Goal: Task Accomplishment & Management: Use online tool/utility

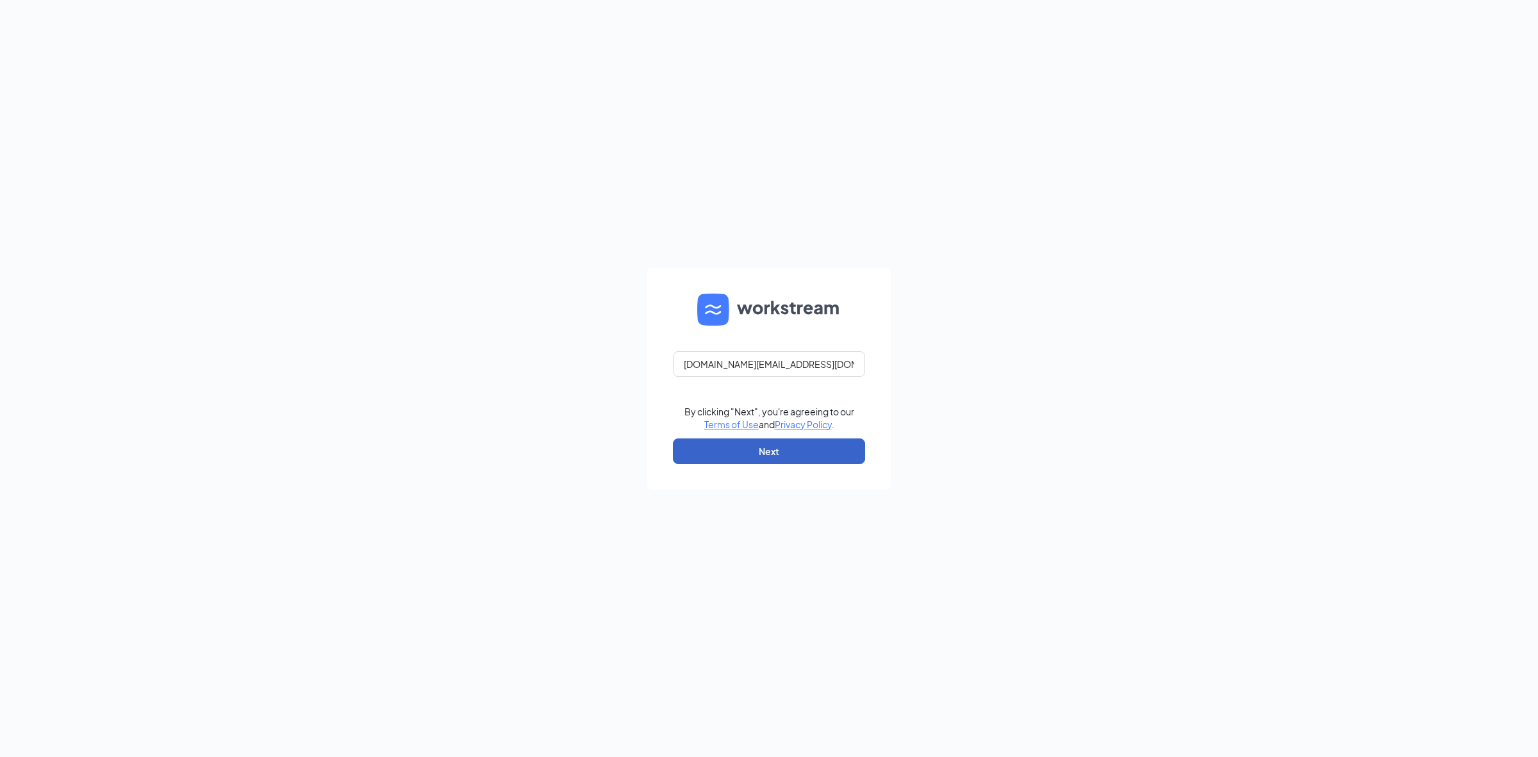
click at [796, 456] on button "Next" at bounding box center [769, 451] width 192 height 26
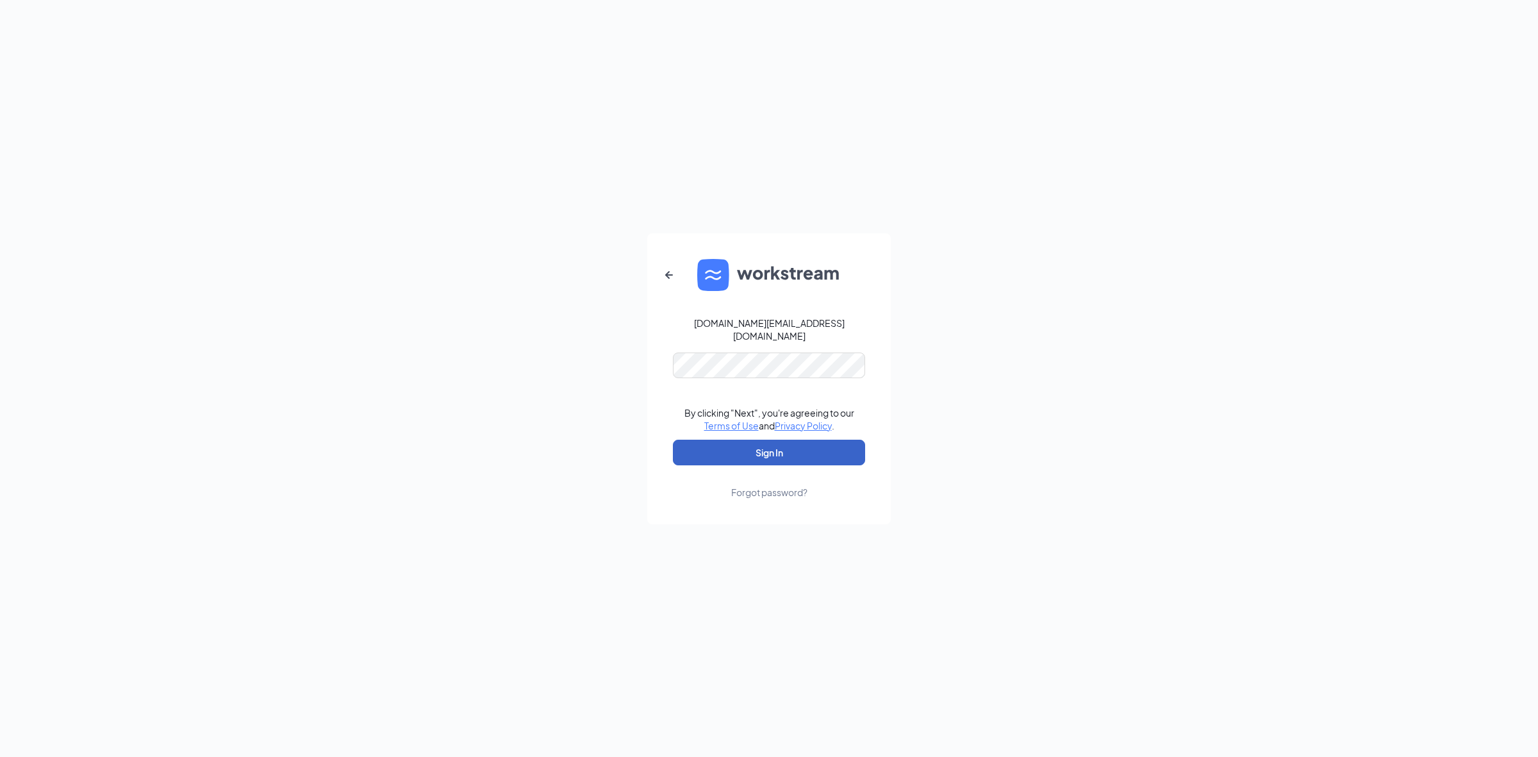
click at [768, 440] on button "Sign In" at bounding box center [769, 453] width 192 height 26
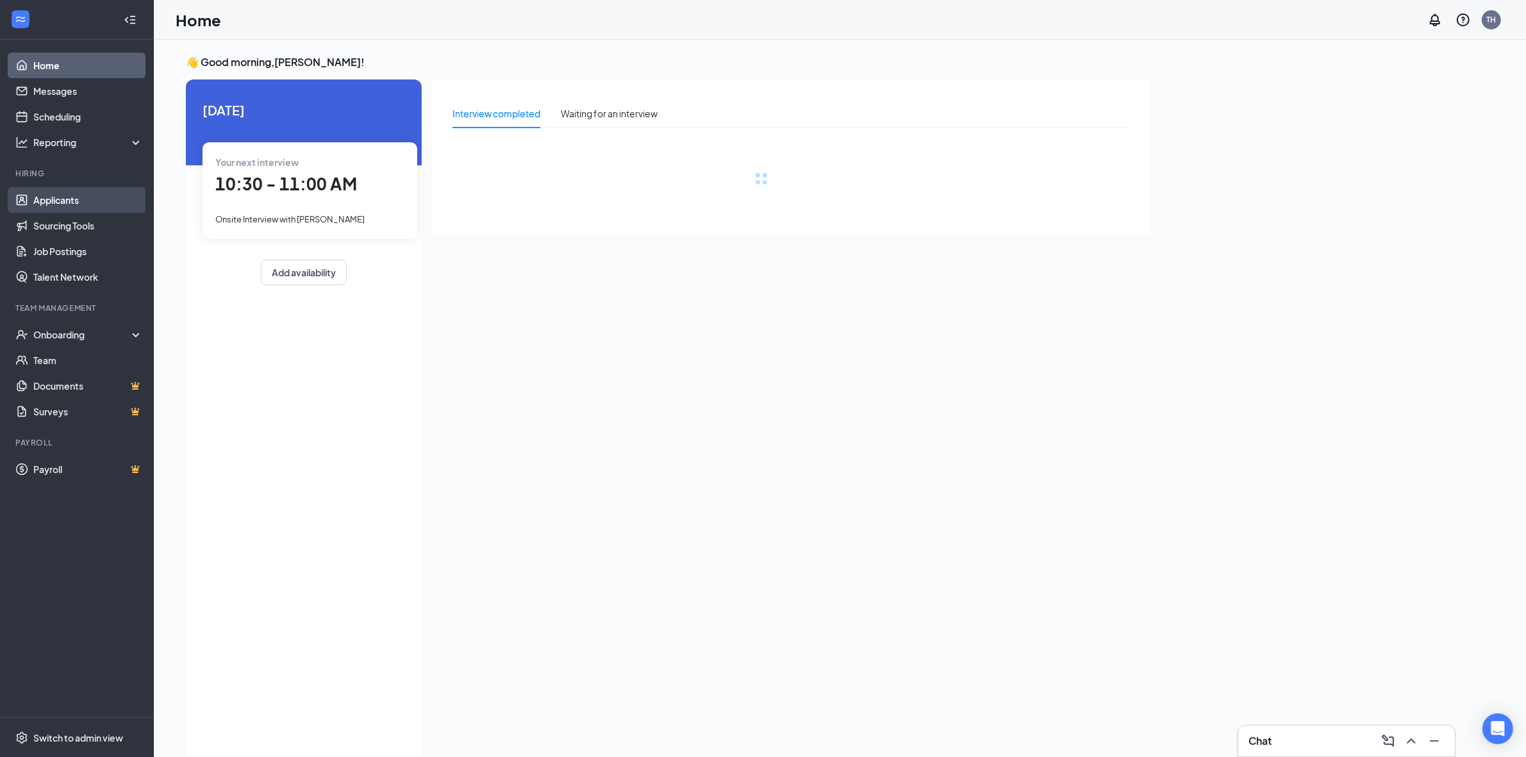
click at [128, 197] on link "Applicants" at bounding box center [88, 200] width 110 height 26
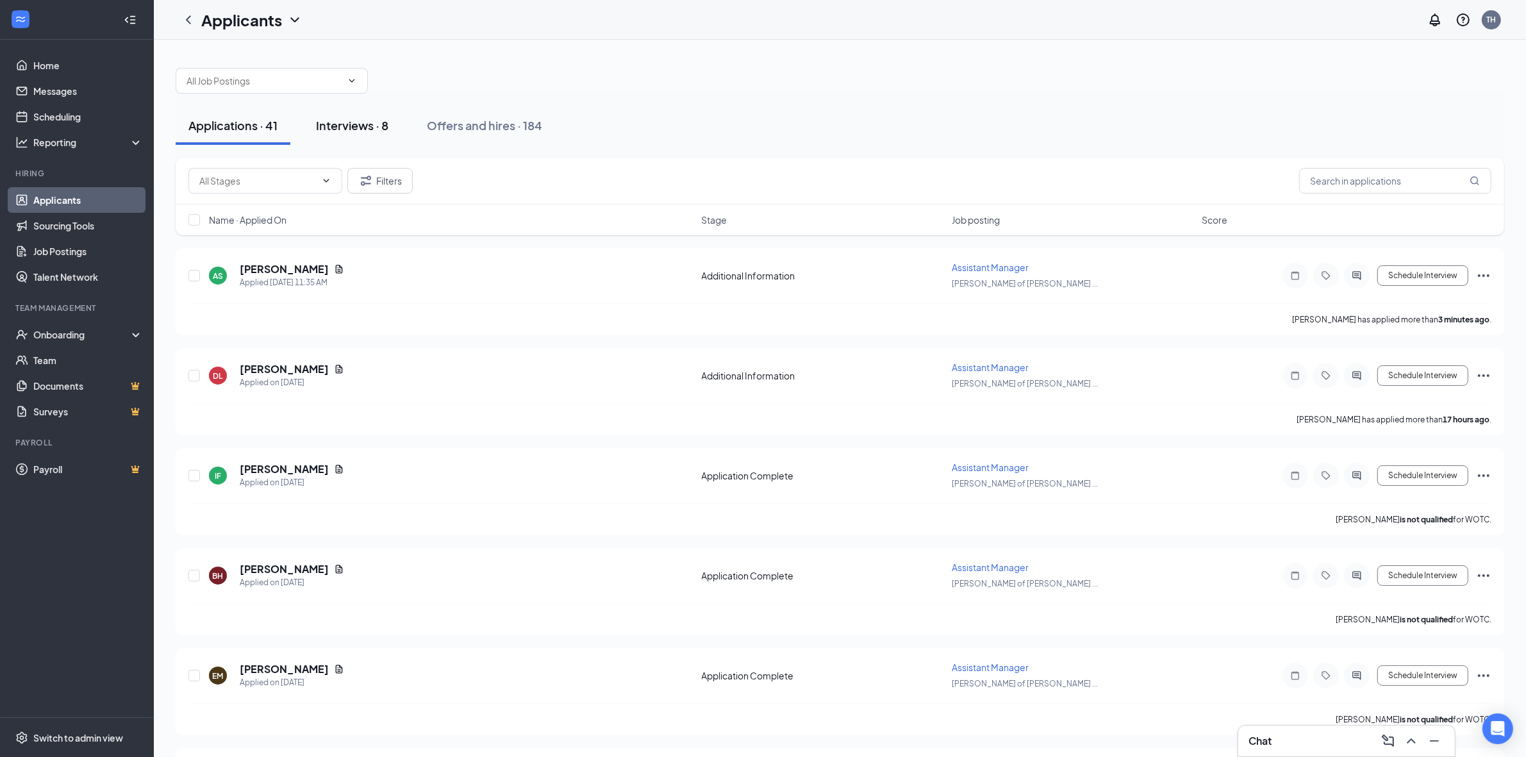
click at [341, 124] on div "Interviews · 8" at bounding box center [352, 125] width 72 height 16
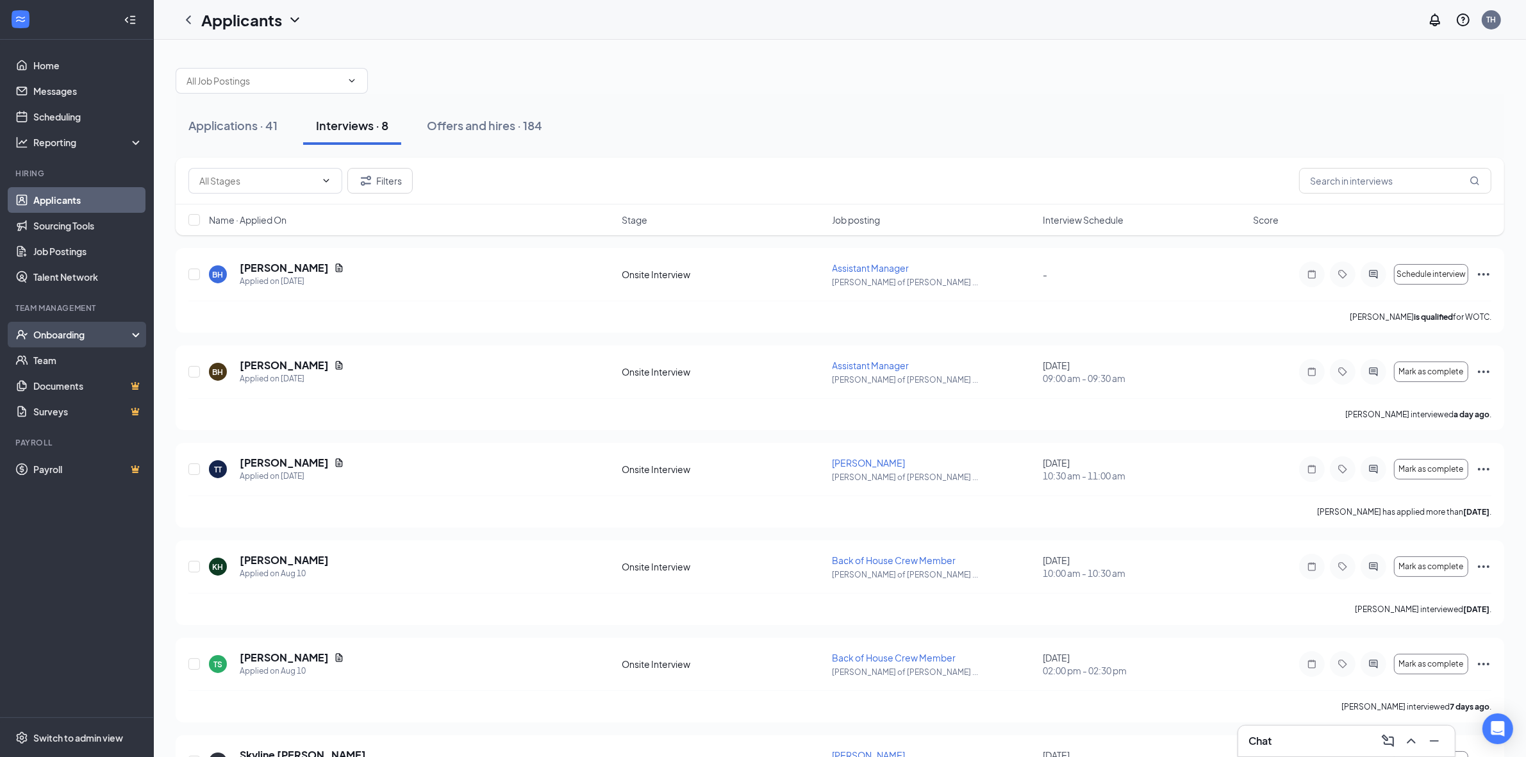
click at [88, 326] on div "Onboarding" at bounding box center [77, 335] width 154 height 26
click at [85, 348] on link "Overview" at bounding box center [88, 360] width 110 height 26
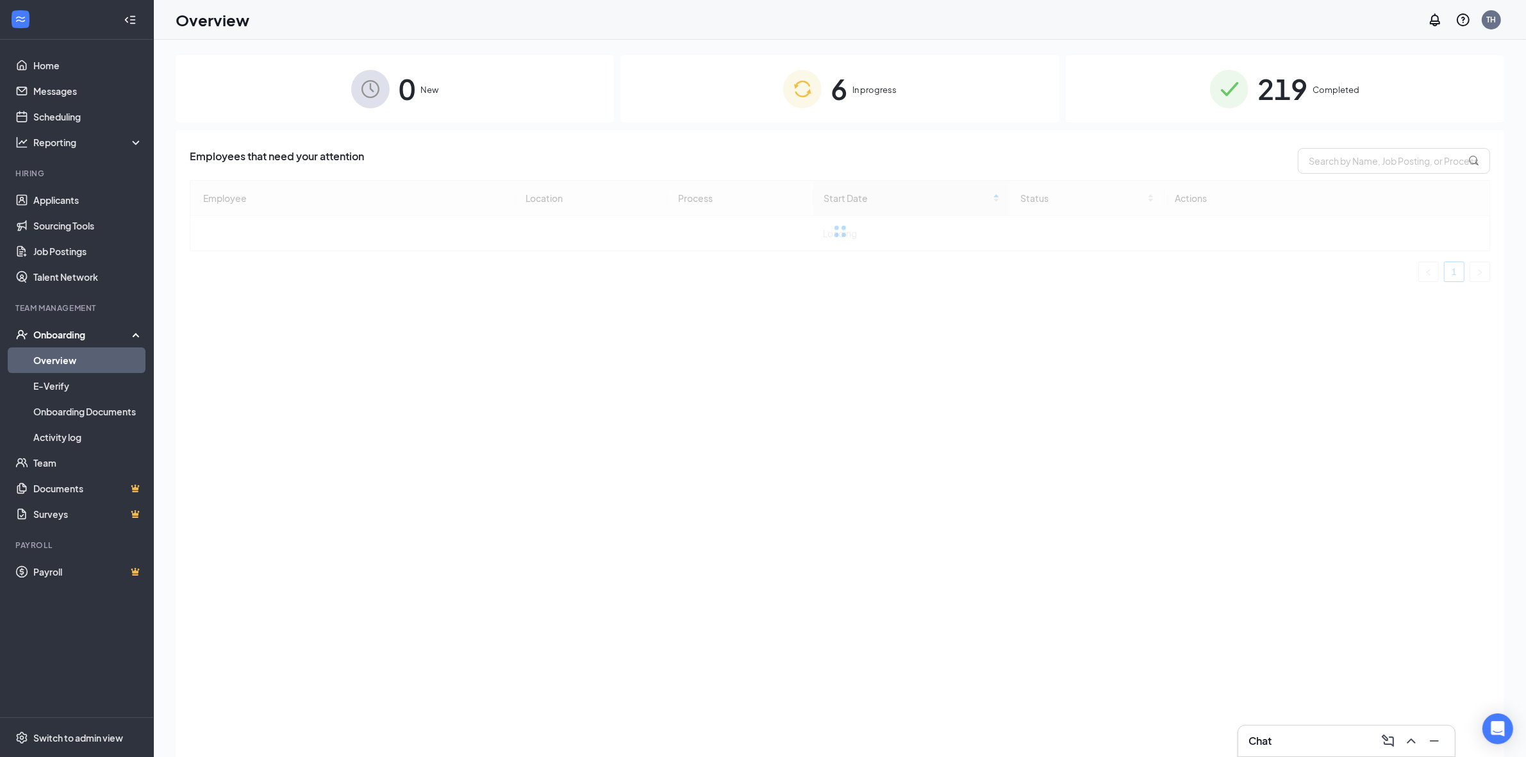
click at [793, 94] on img at bounding box center [802, 89] width 38 height 38
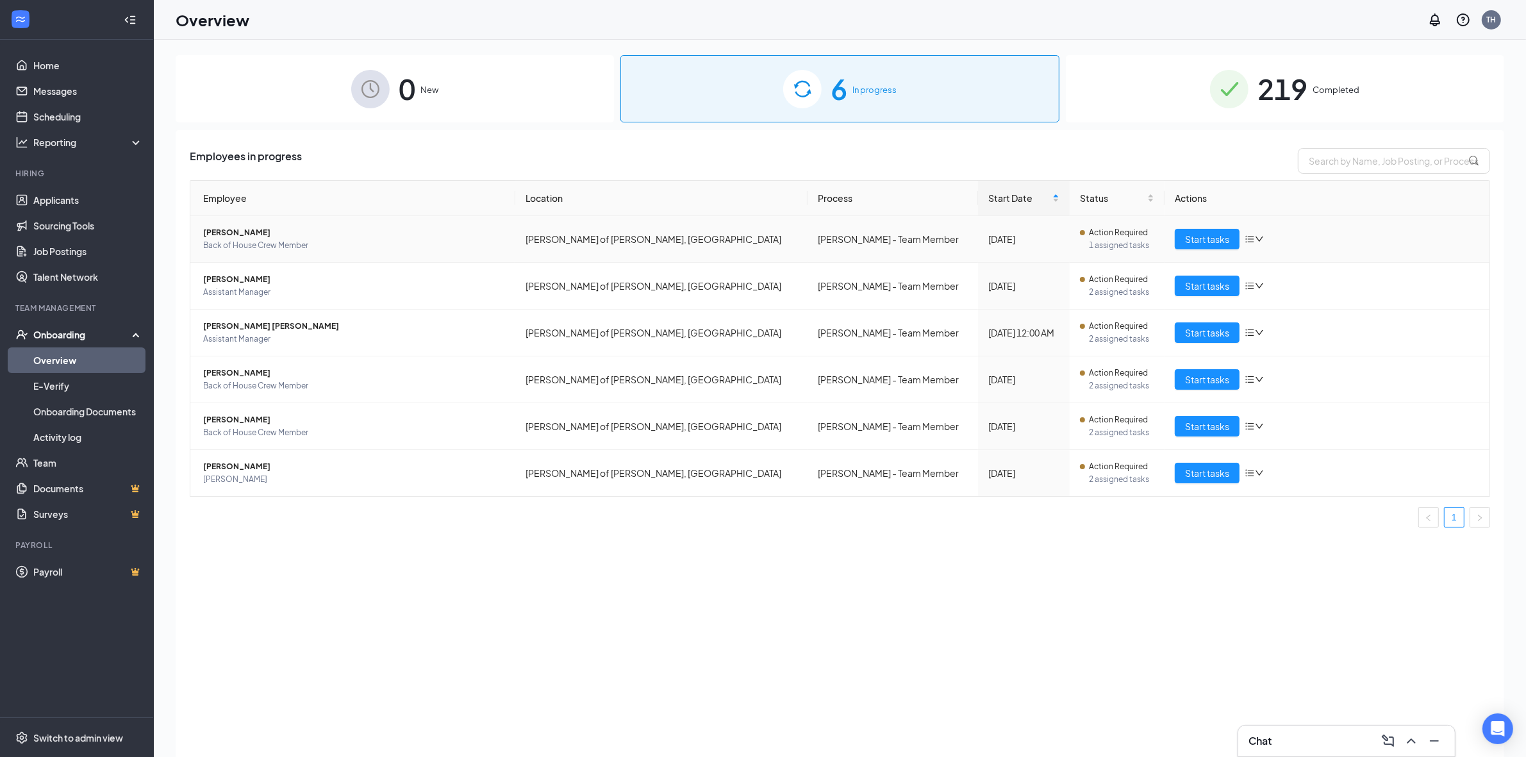
click at [357, 249] on span "Back of House Crew Member" at bounding box center [354, 245] width 302 height 13
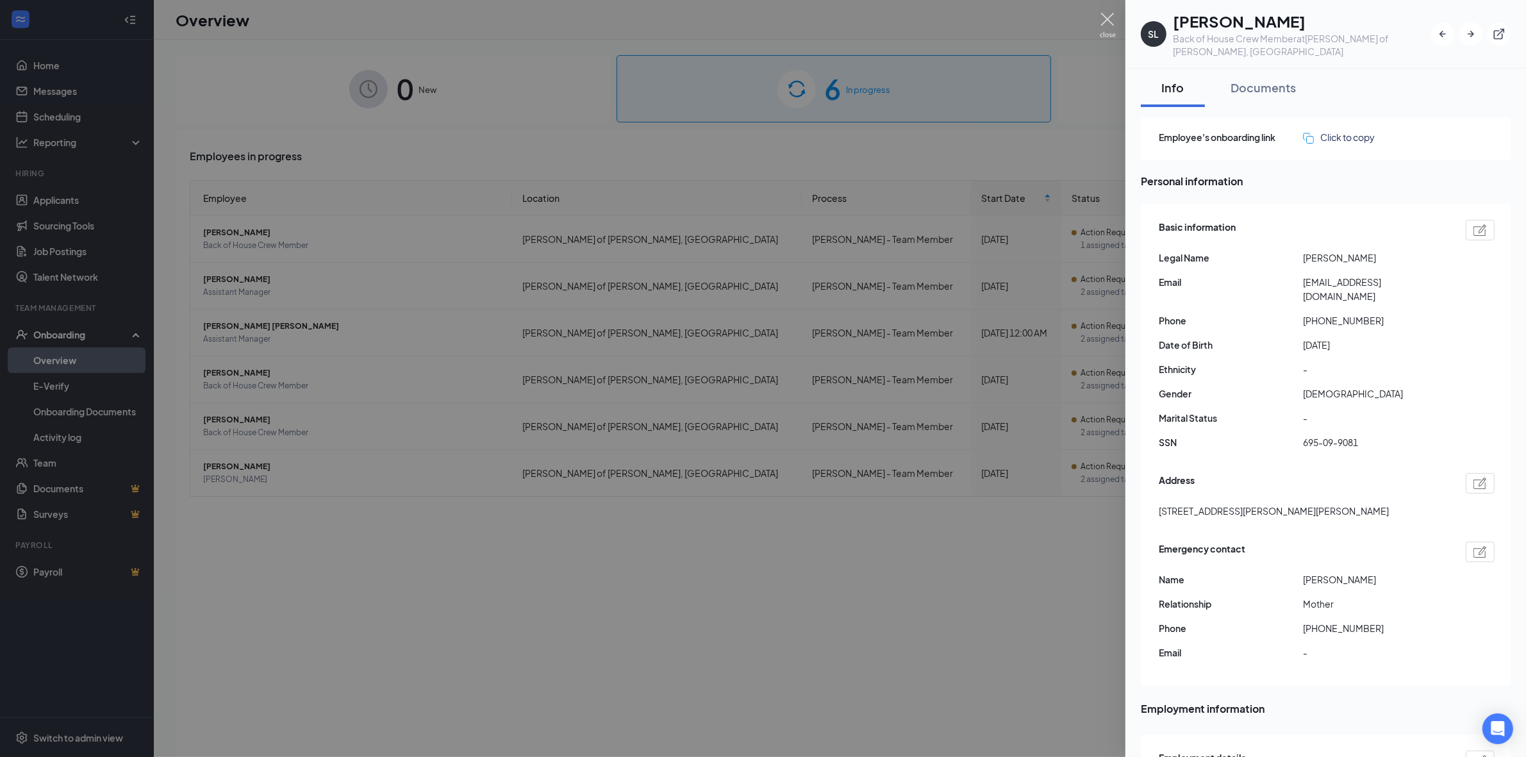
click at [1110, 22] on img at bounding box center [1108, 25] width 16 height 25
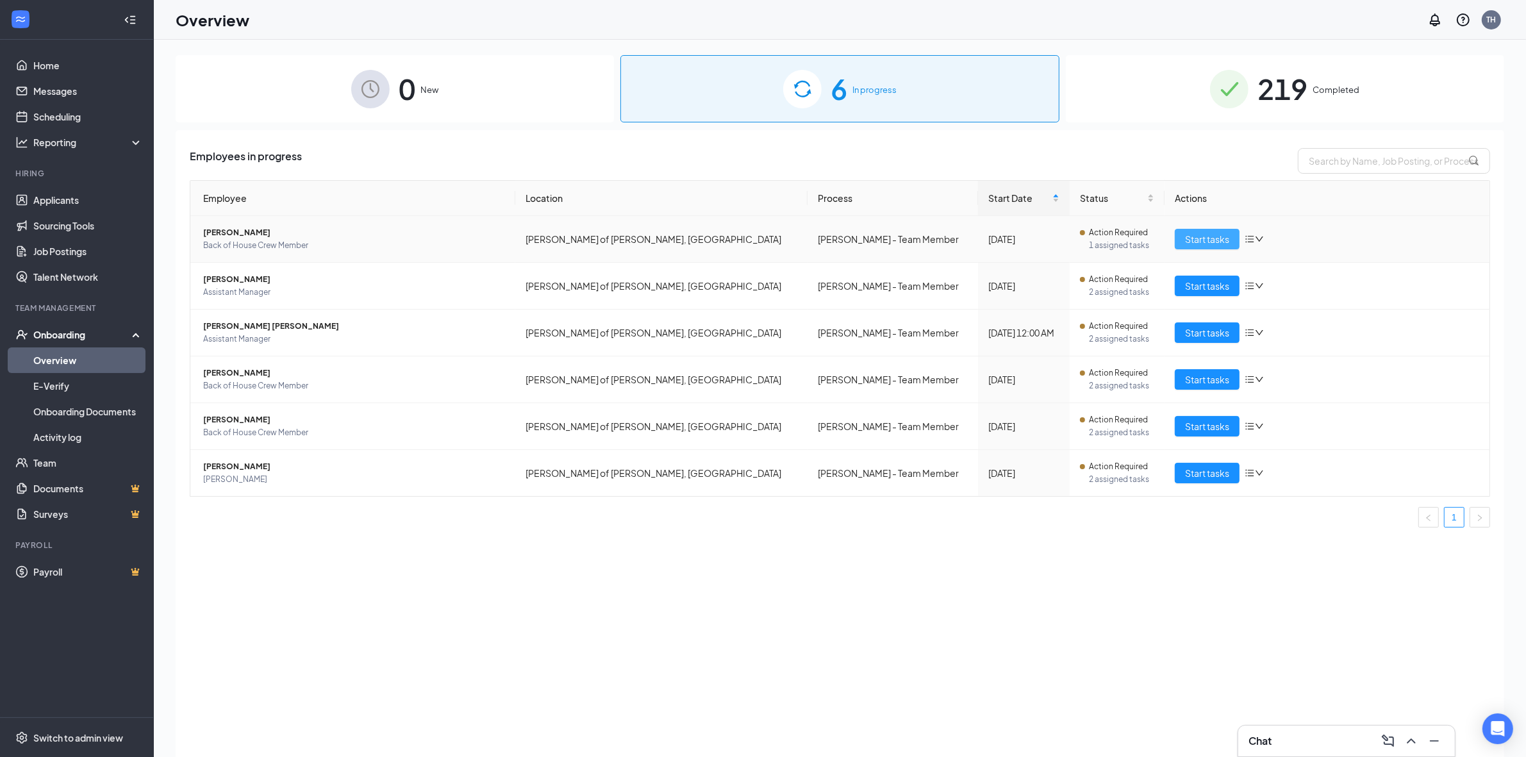
click at [1193, 236] on span "Start tasks" at bounding box center [1207, 239] width 44 height 14
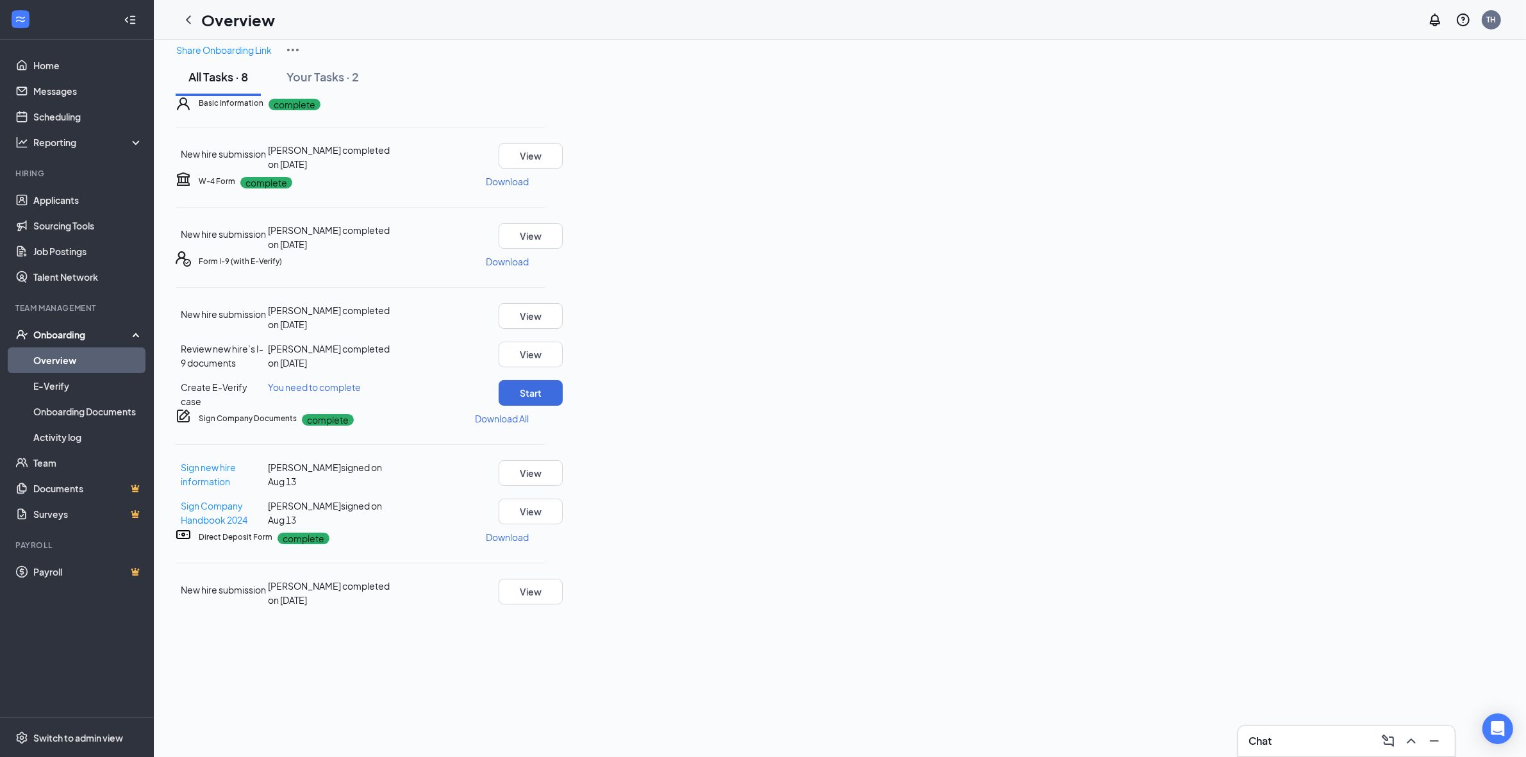
scroll to position [80, 0]
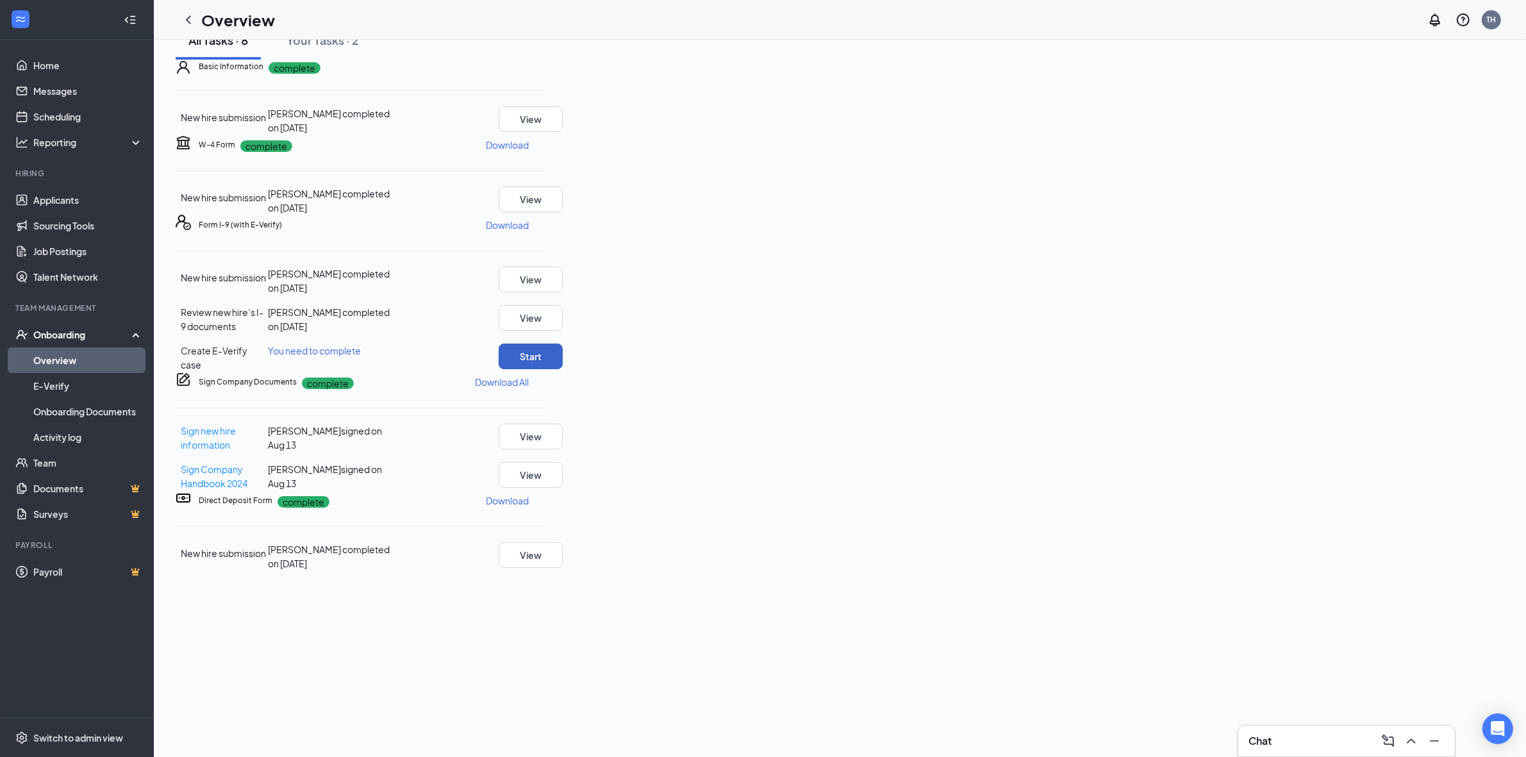
click at [563, 369] on button "Start" at bounding box center [531, 356] width 64 height 26
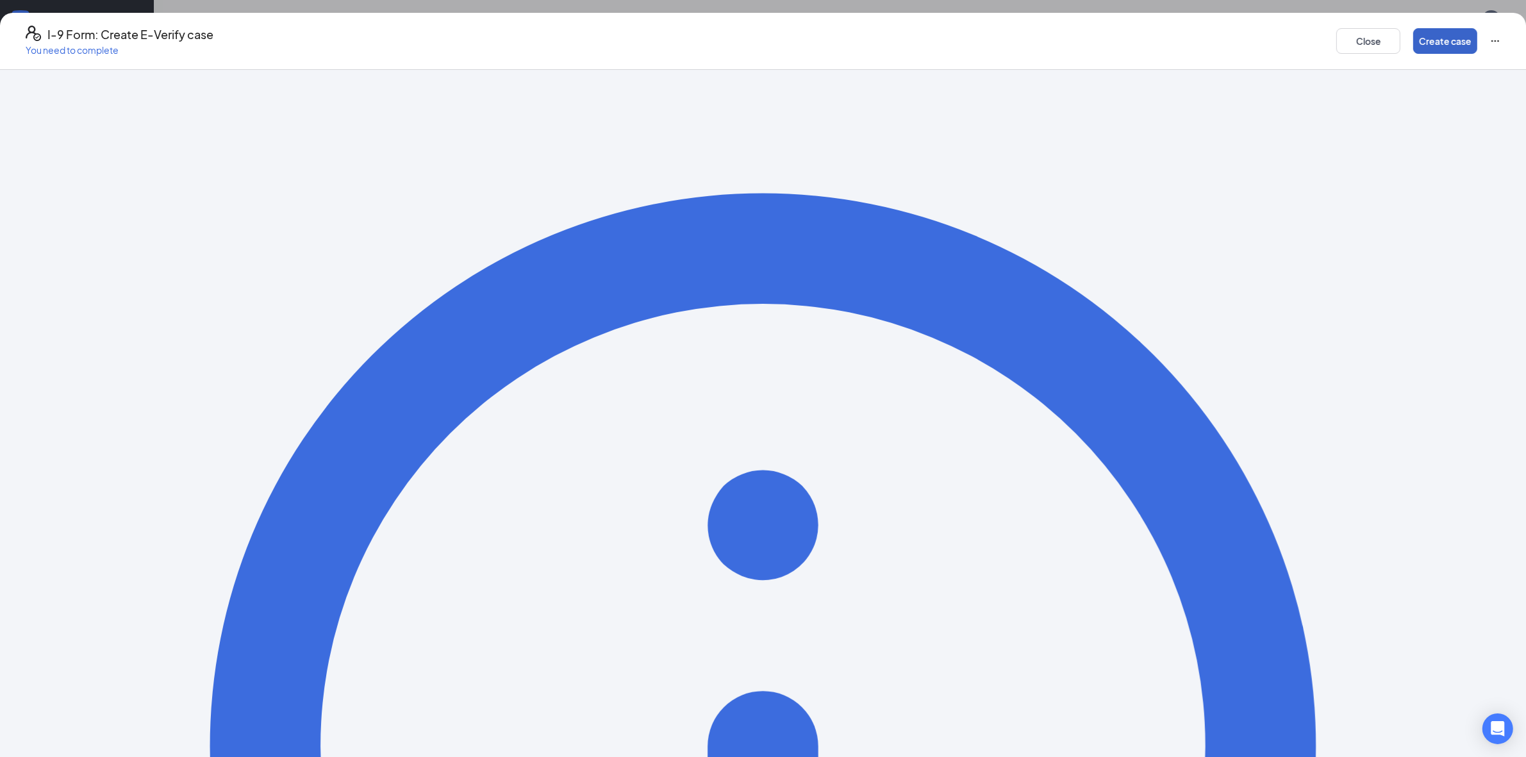
click at [1413, 42] on button "Create case" at bounding box center [1445, 41] width 64 height 26
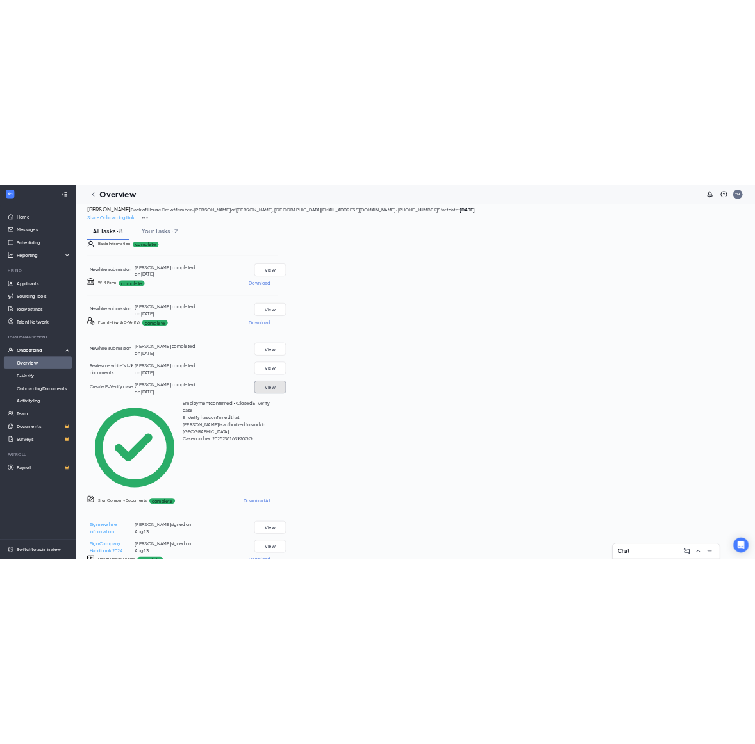
scroll to position [0, 0]
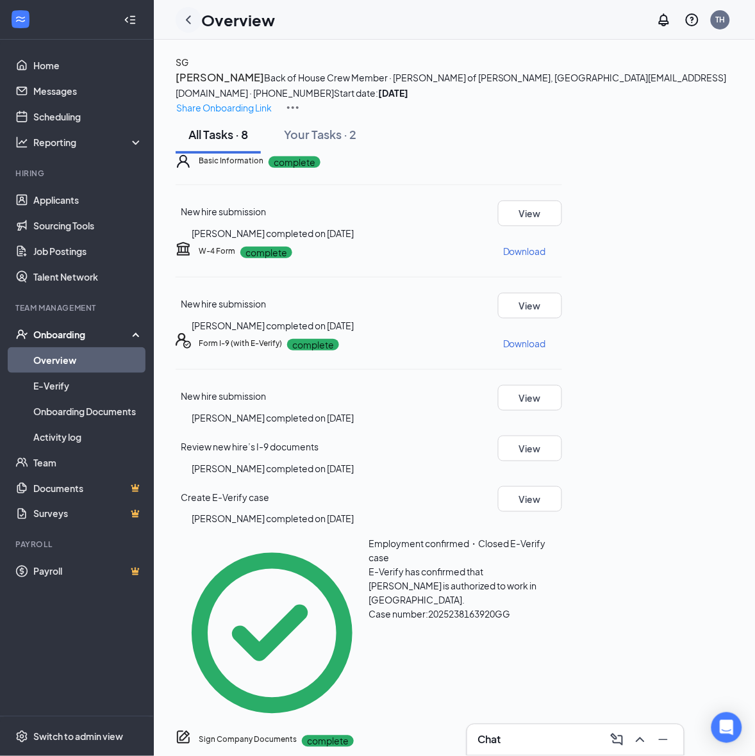
click at [185, 15] on icon "ChevronLeft" at bounding box center [188, 19] width 15 height 15
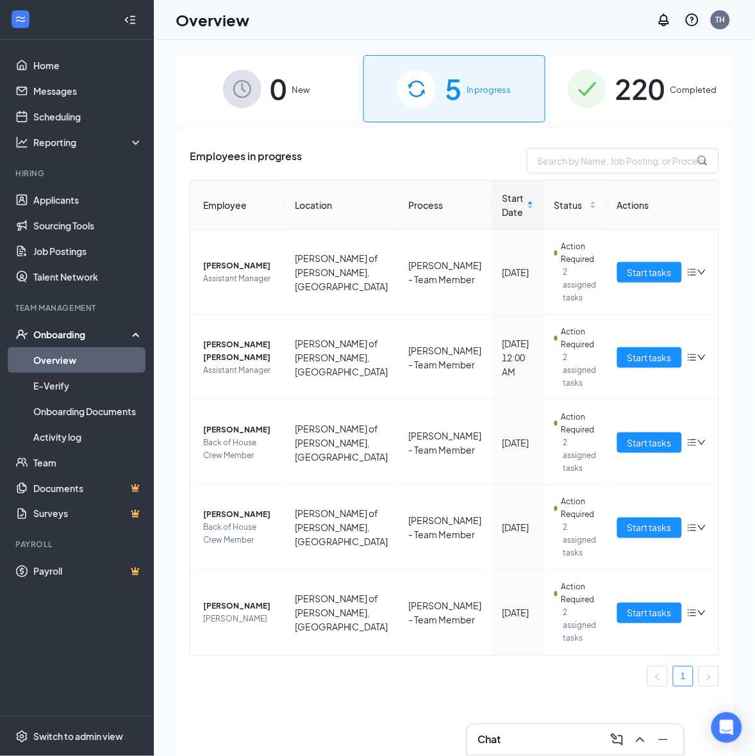
click at [656, 90] on span "220" at bounding box center [640, 89] width 50 height 44
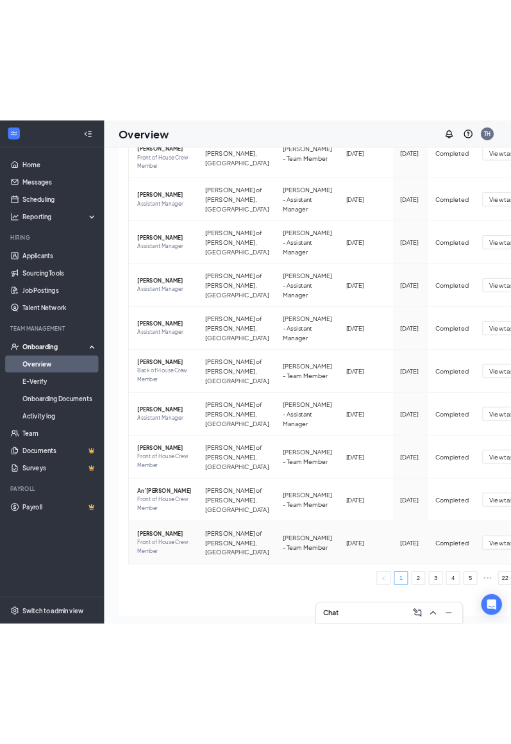
scroll to position [81, 0]
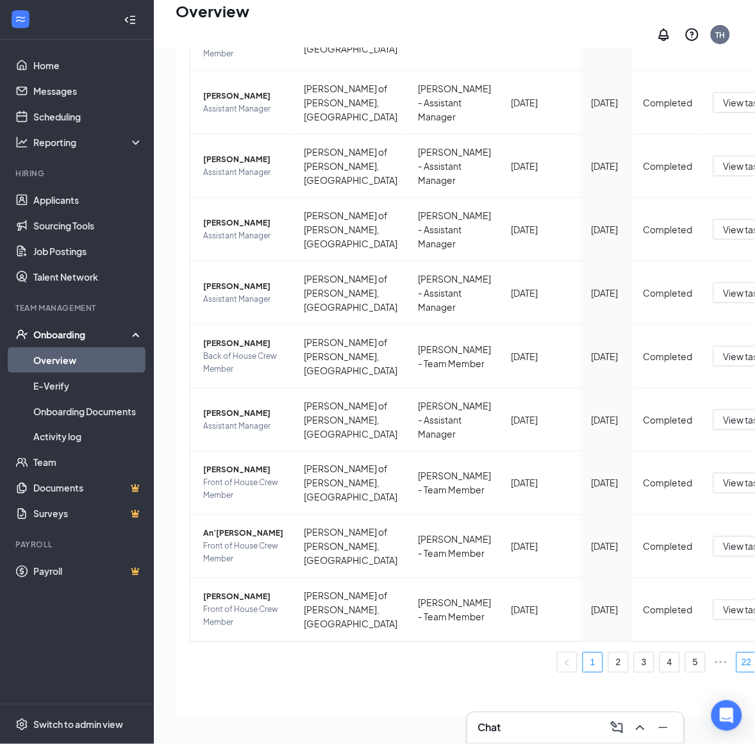
click at [737, 653] on link "22" at bounding box center [746, 662] width 19 height 19
